Goal: Information Seeking & Learning: Find specific fact

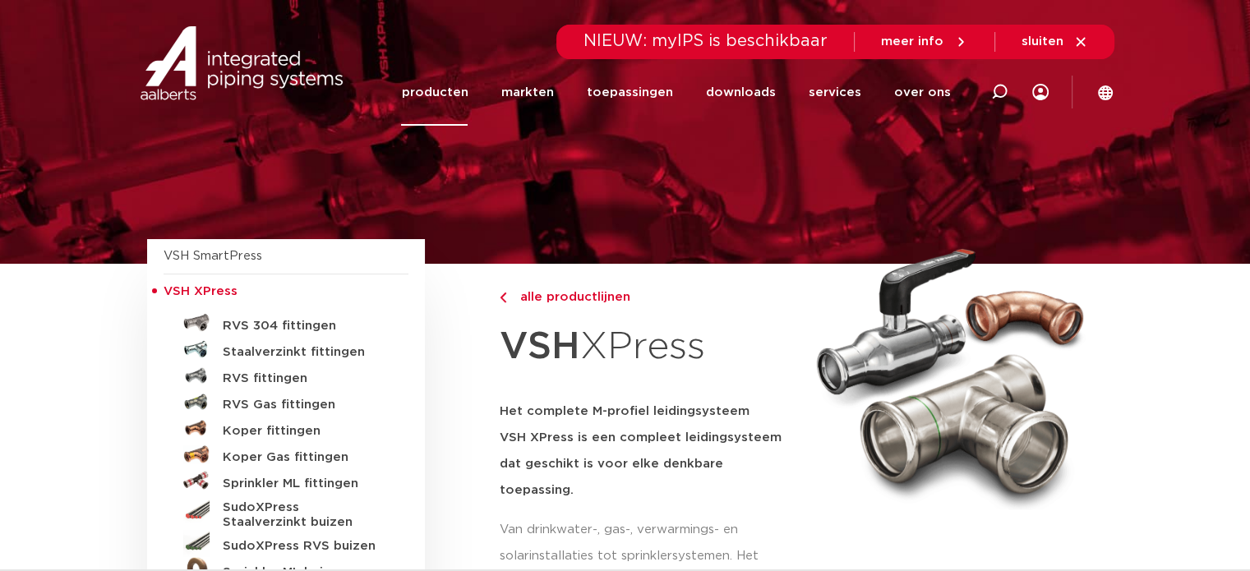
click at [811, 41] on span "NIEUW: myIPS is beschikbaar" at bounding box center [705, 41] width 244 height 16
click at [993, 93] on icon at bounding box center [999, 92] width 16 height 16
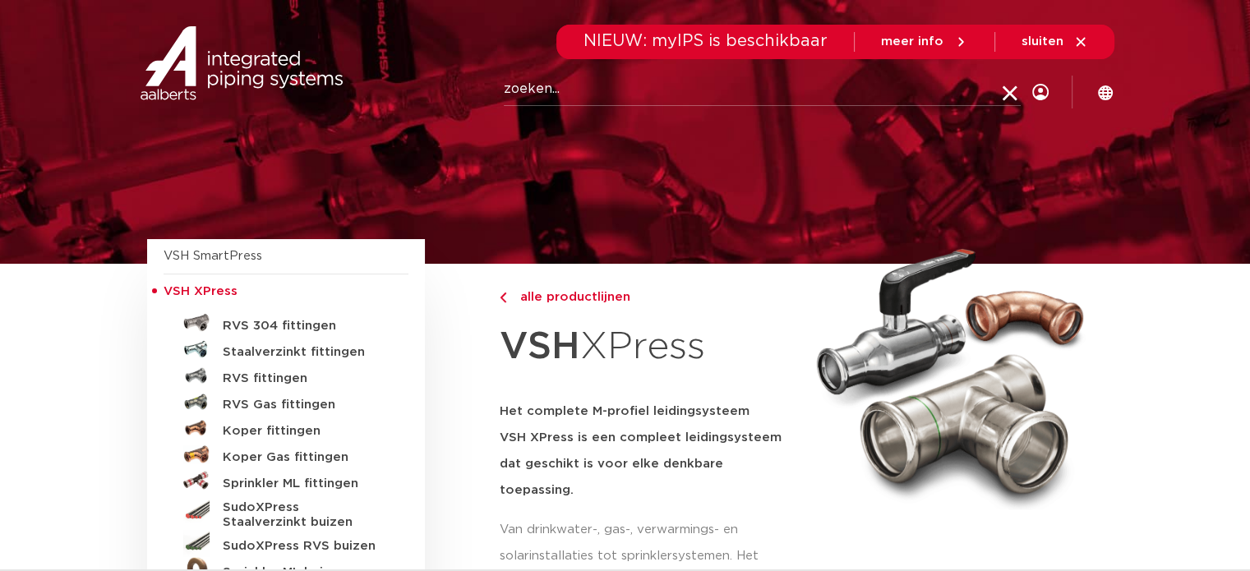
paste input "6190327"
type input "6190327"
click button "Zoeken" at bounding box center [0, 0] width 0 height 0
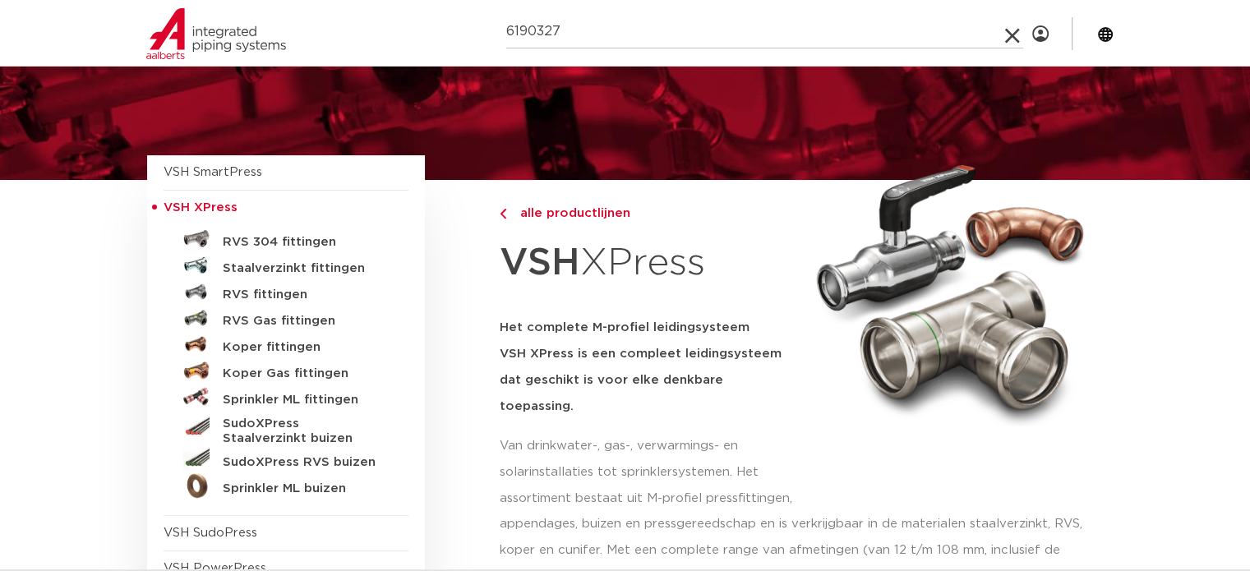
scroll to position [82, 0]
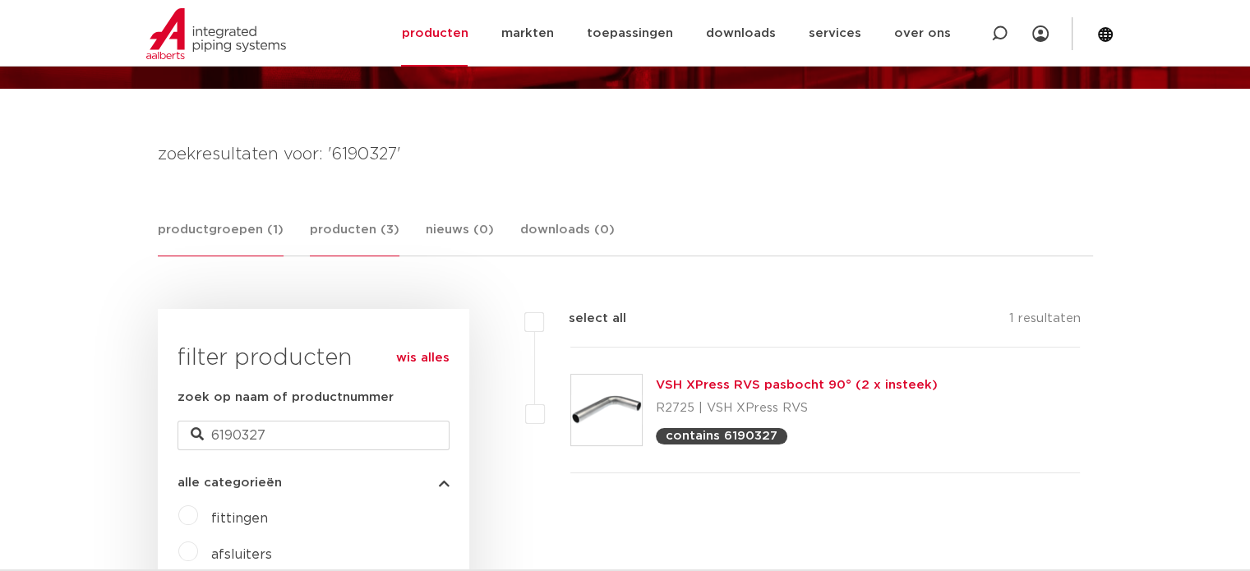
scroll to position [177, 0]
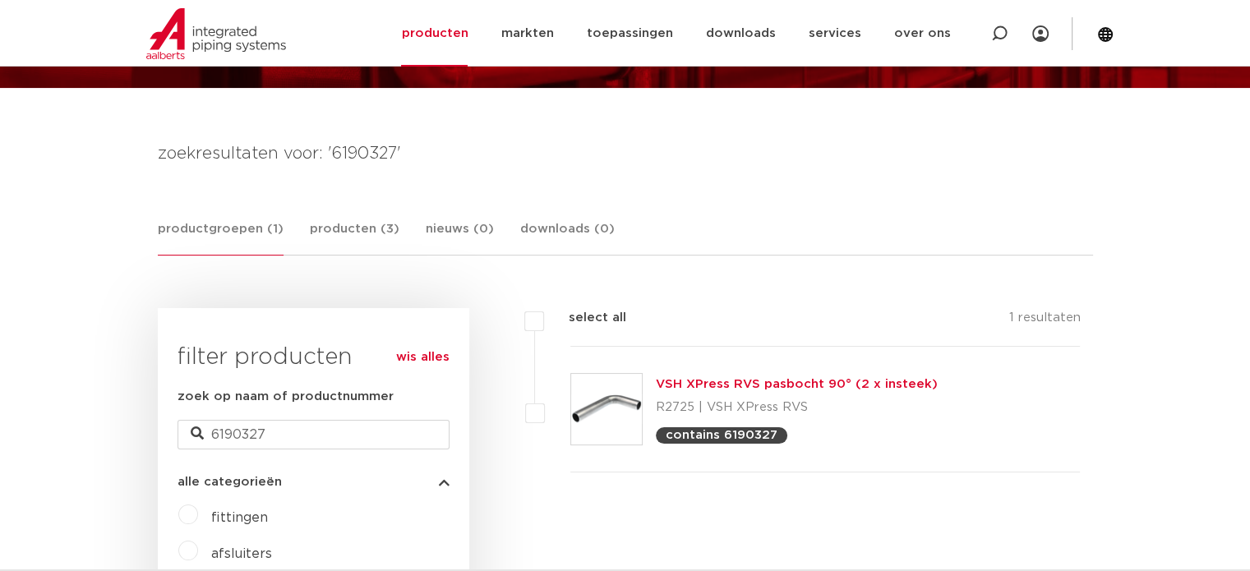
click at [691, 378] on link "VSH XPress RVS pasbocht 90° (2 x insteek)" at bounding box center [797, 384] width 282 height 12
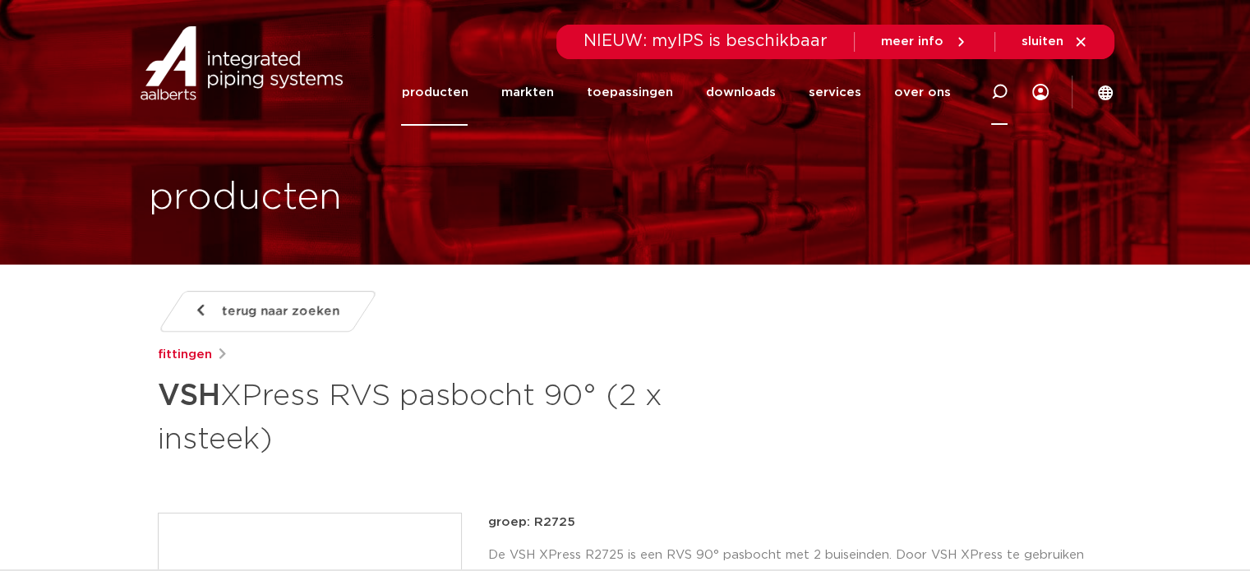
click at [999, 93] on icon at bounding box center [999, 92] width 16 height 16
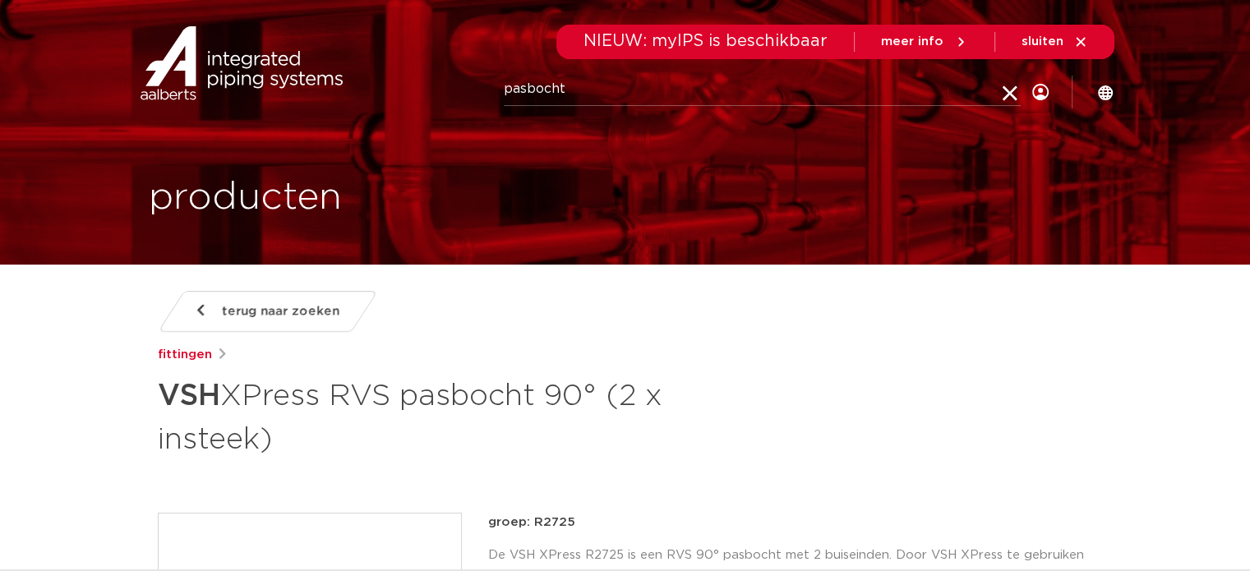
type input "pasbocht"
click button "Zoeken" at bounding box center [0, 0] width 0 height 0
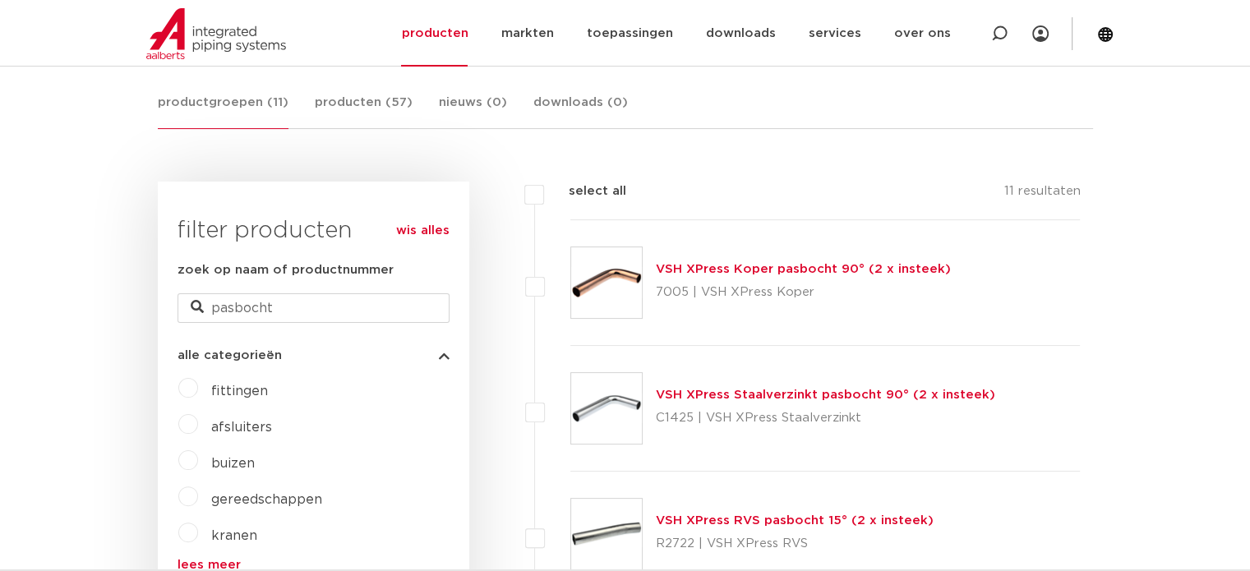
click at [767, 276] on div "VSH XPress Koper pasbocht 90° (2 x insteek) 7005 | VSH XPress Koper" at bounding box center [803, 283] width 295 height 46
click at [776, 264] on link "VSH XPress Koper pasbocht 90° (2 x insteek)" at bounding box center [803, 269] width 295 height 12
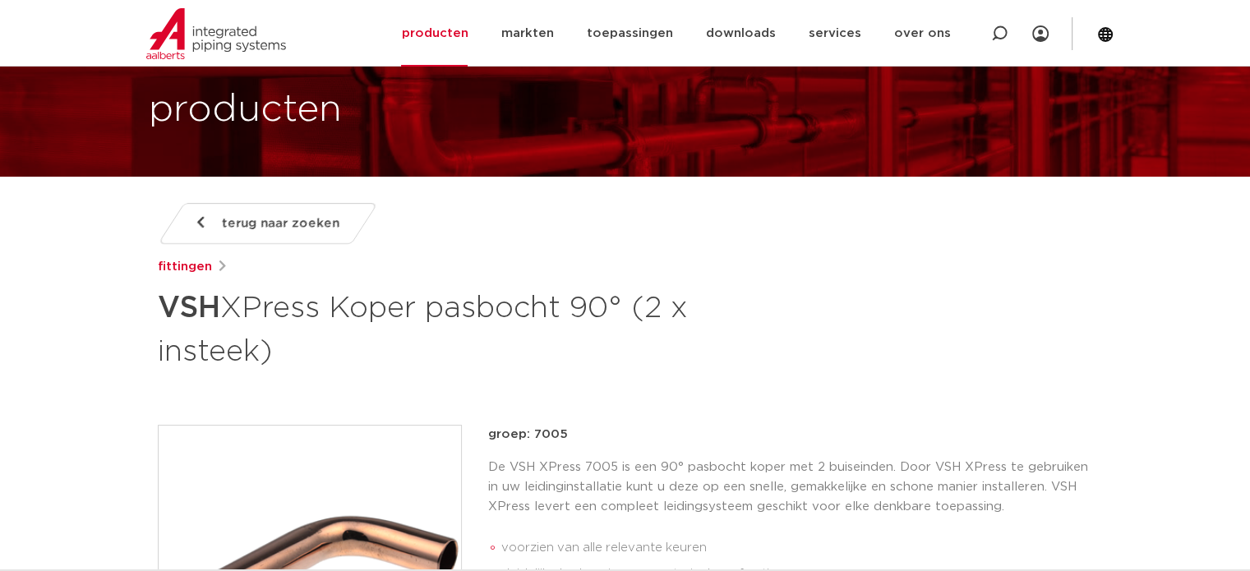
scroll to position [87, 0]
